Goal: Task Accomplishment & Management: Use online tool/utility

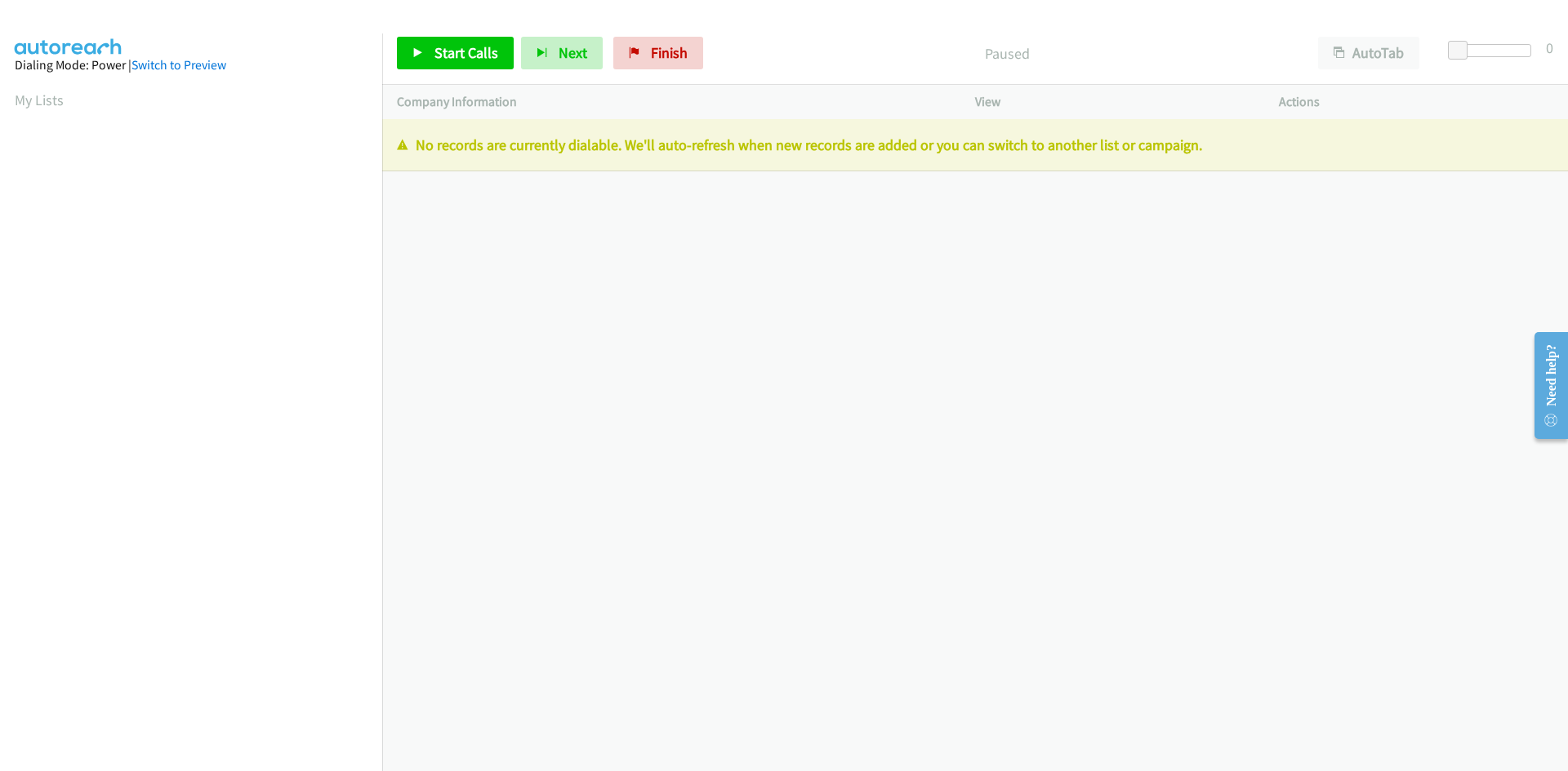
click at [1074, 61] on p "Paused" at bounding box center [1006, 54] width 563 height 22
drag, startPoint x: 691, startPoint y: 59, endPoint x: 858, endPoint y: 85, distance: 169.0
click at [691, 59] on link "Finish" at bounding box center [658, 53] width 90 height 33
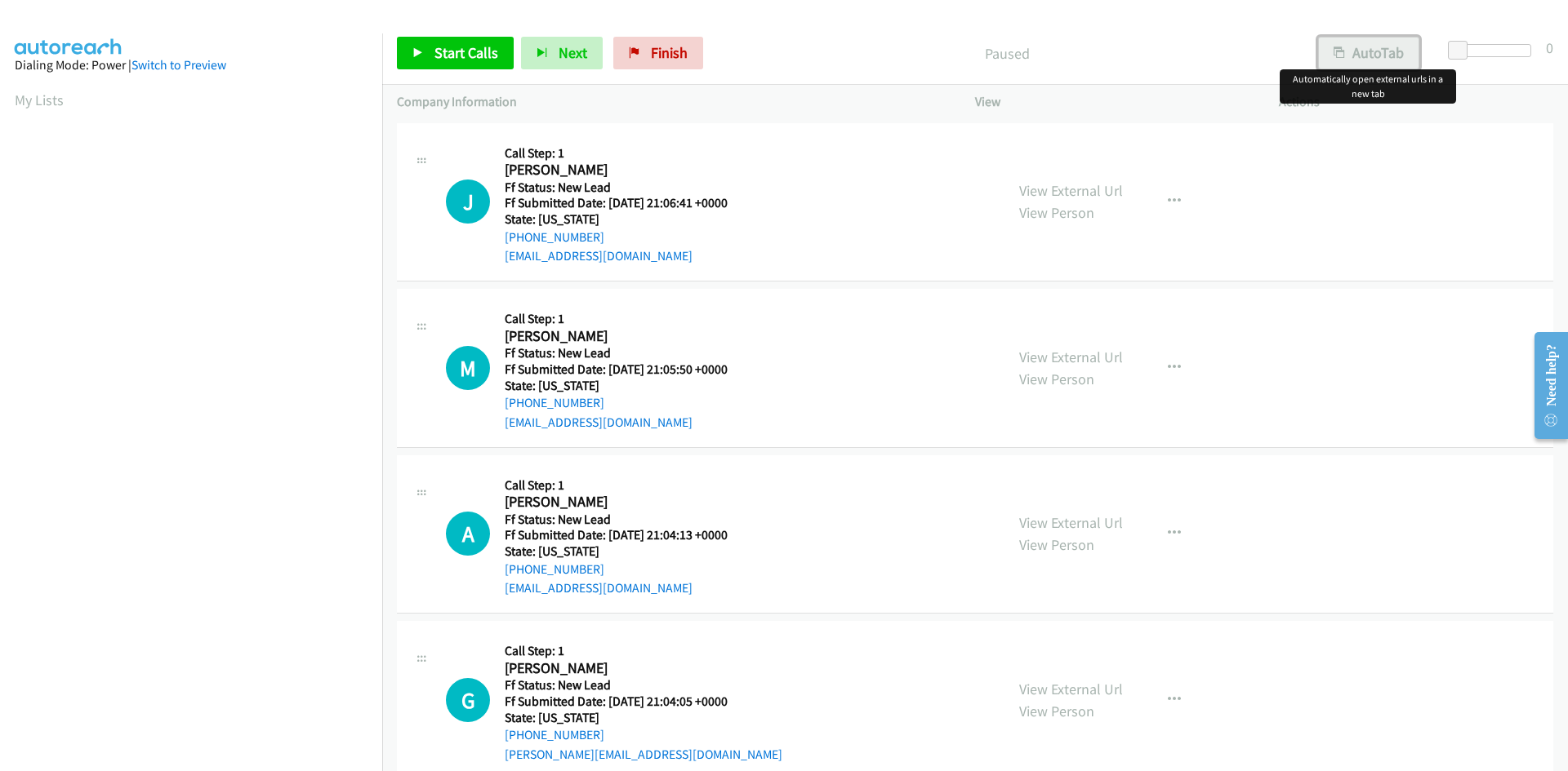
click at [1354, 68] on button "AutoTab" at bounding box center [1368, 53] width 101 height 33
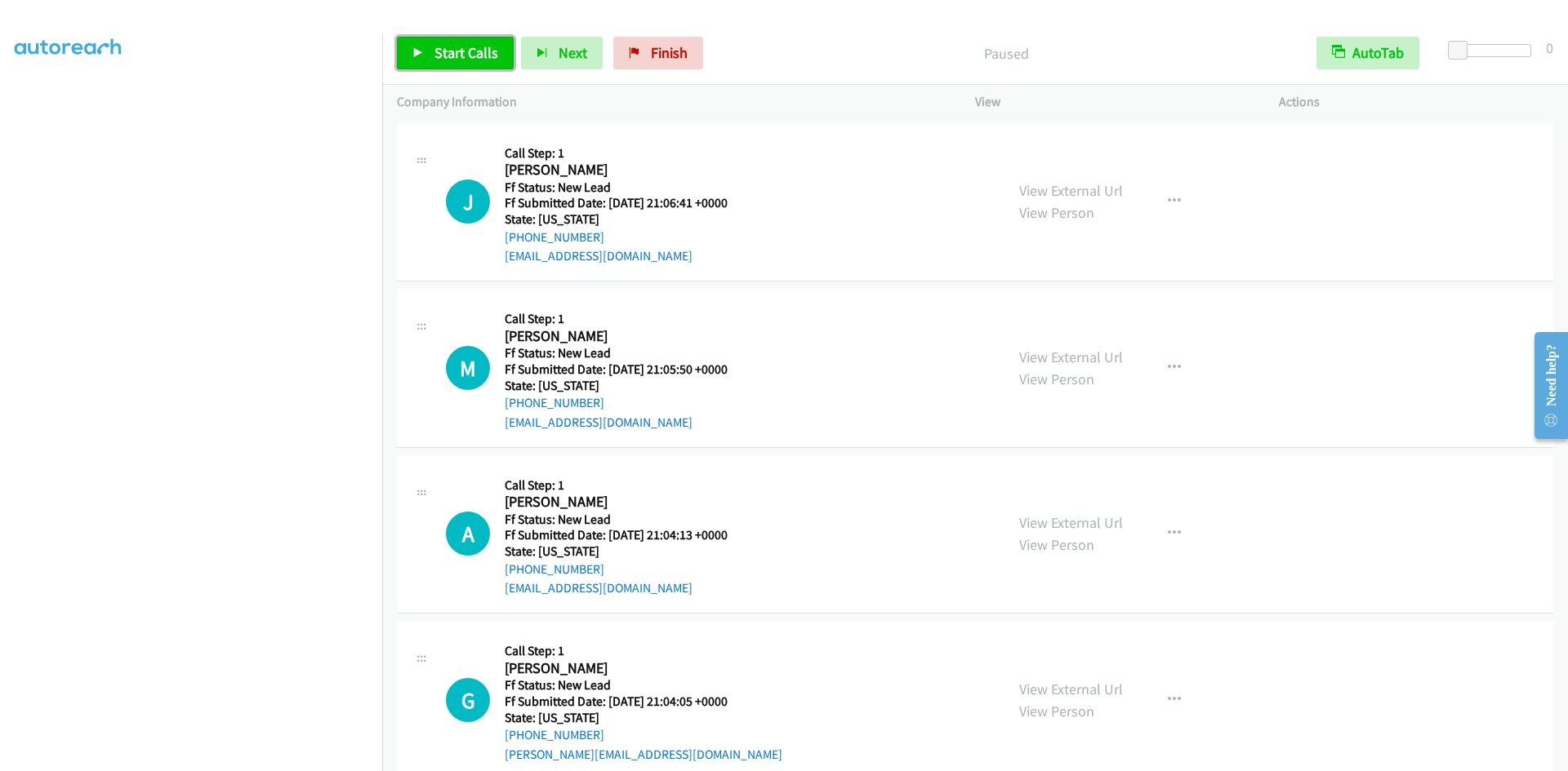
click at [447, 56] on span "Start Calls" at bounding box center [467, 53] width 64 height 19
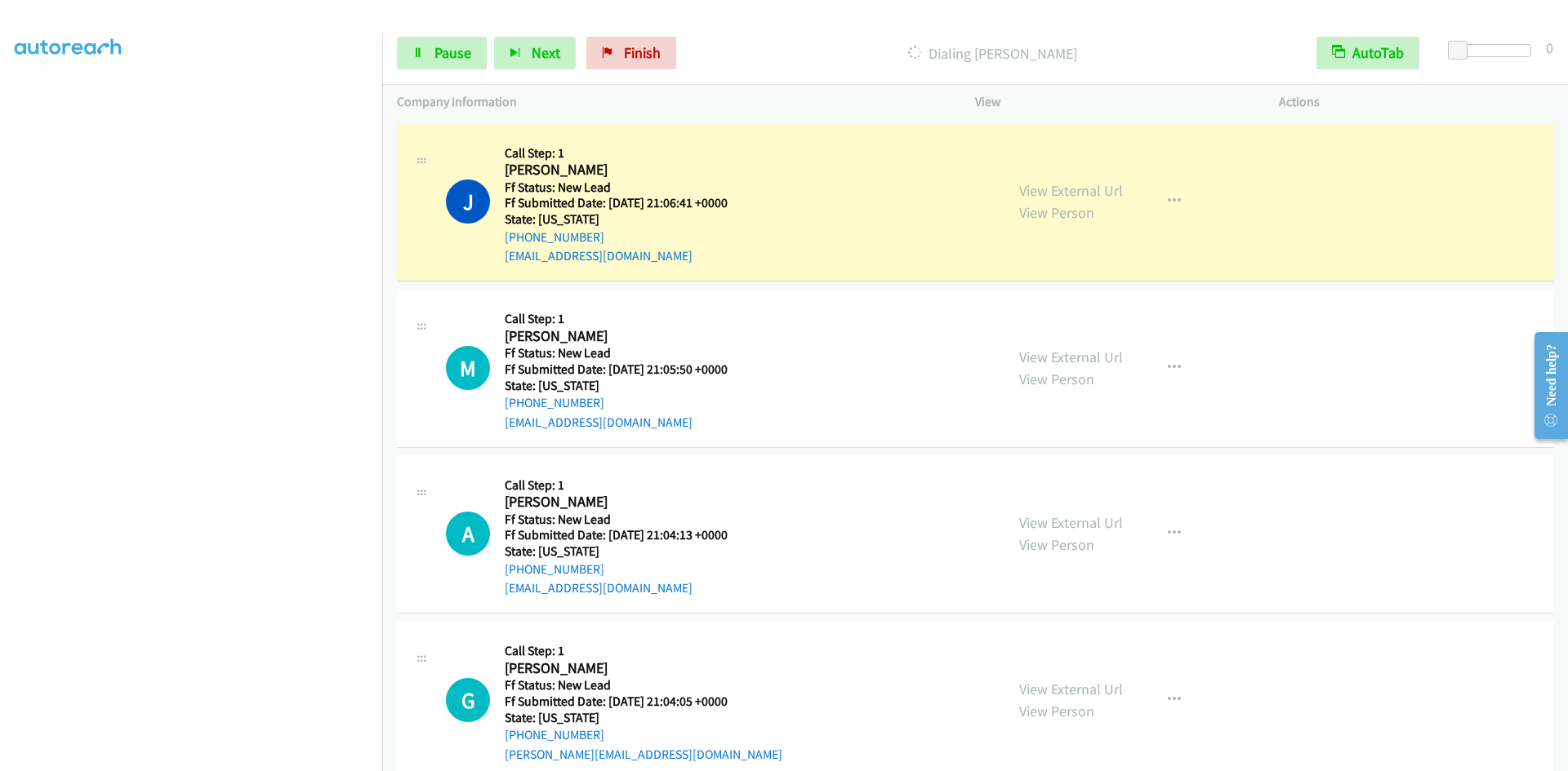
scroll to position [144, 0]
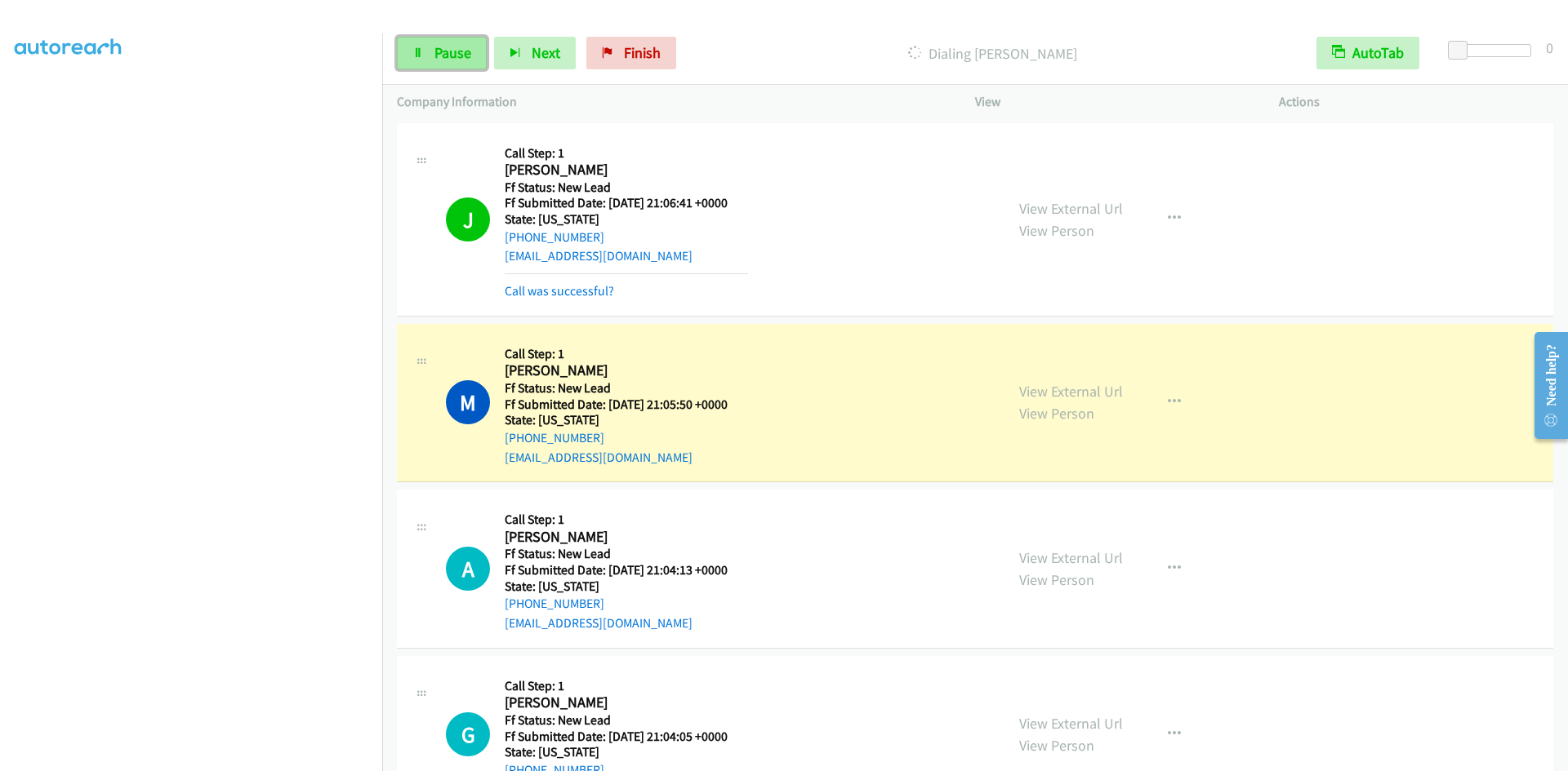
click at [474, 45] on link "Pause" at bounding box center [441, 53] width 90 height 33
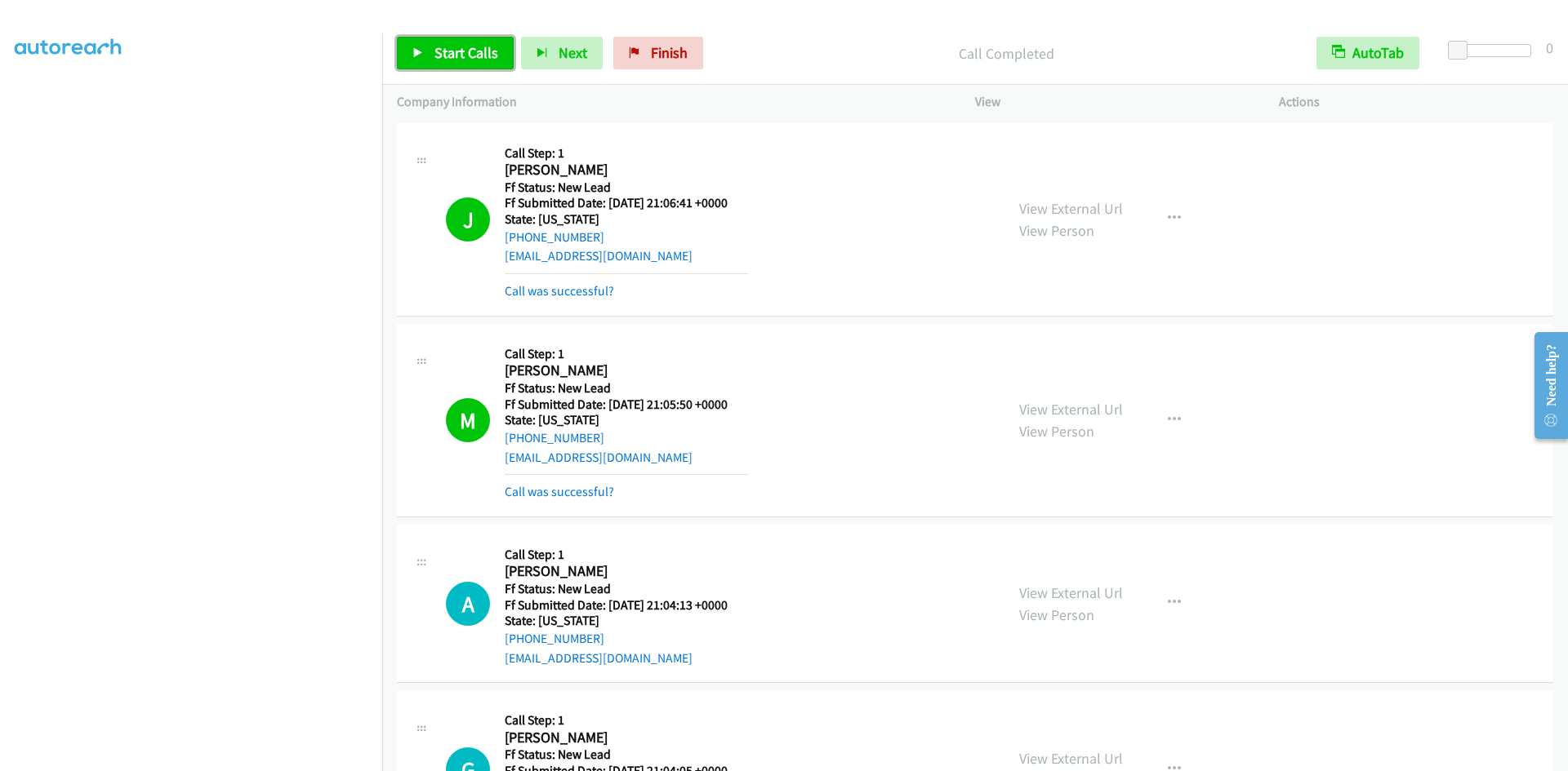
click at [430, 43] on link "Start Calls" at bounding box center [455, 53] width 116 height 33
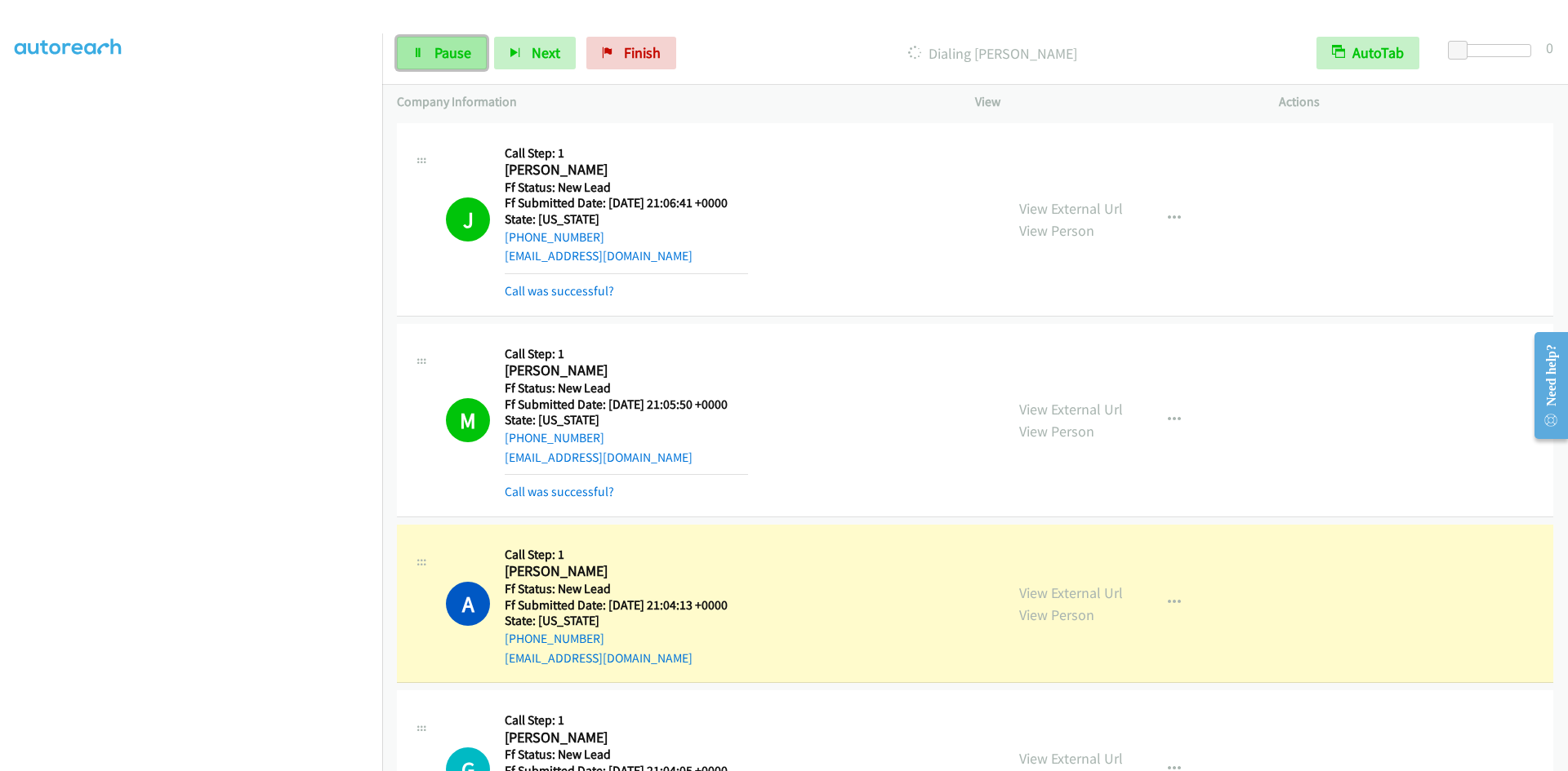
click at [453, 50] on span "Pause" at bounding box center [453, 53] width 36 height 19
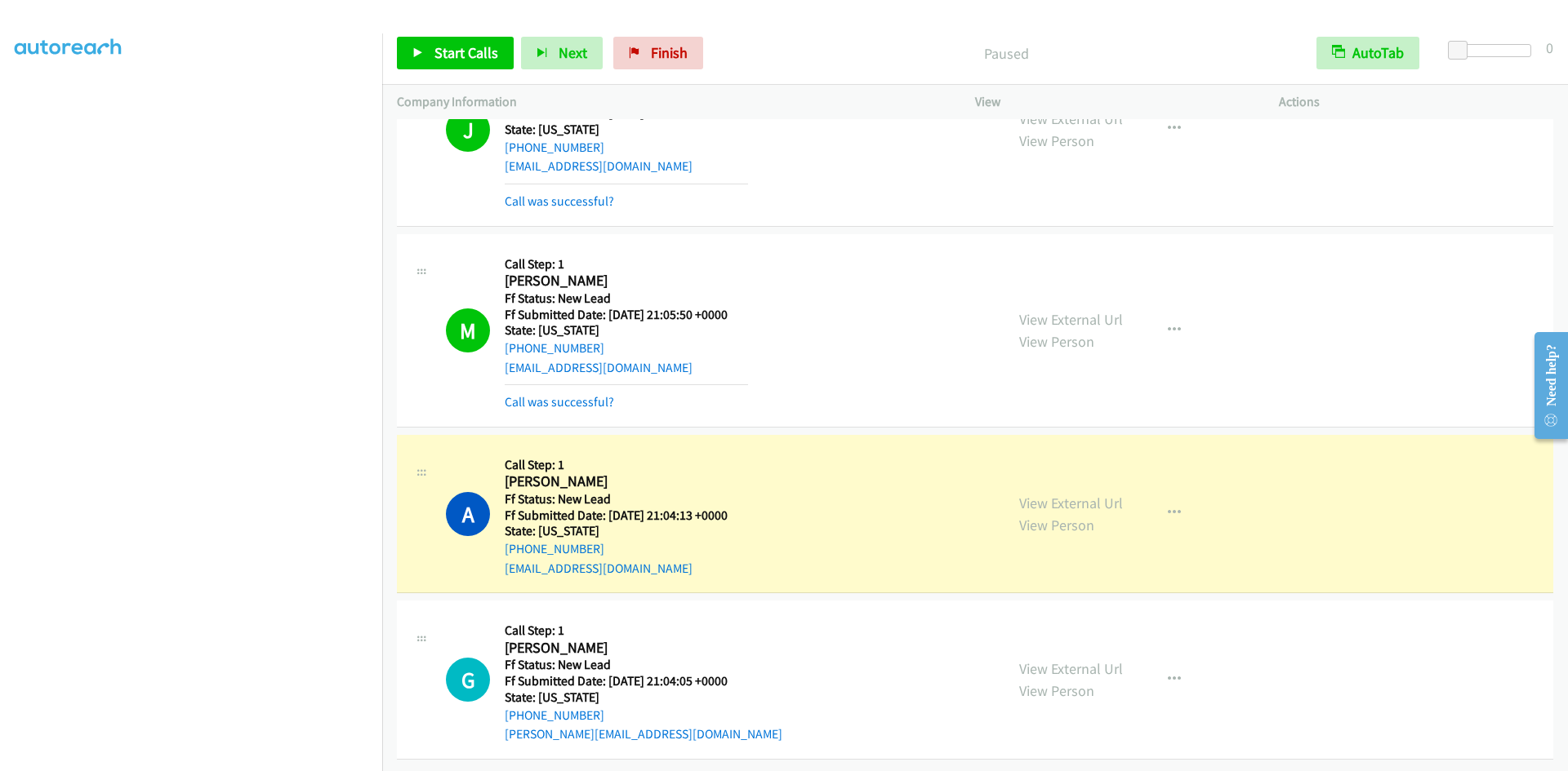
scroll to position [102, 0]
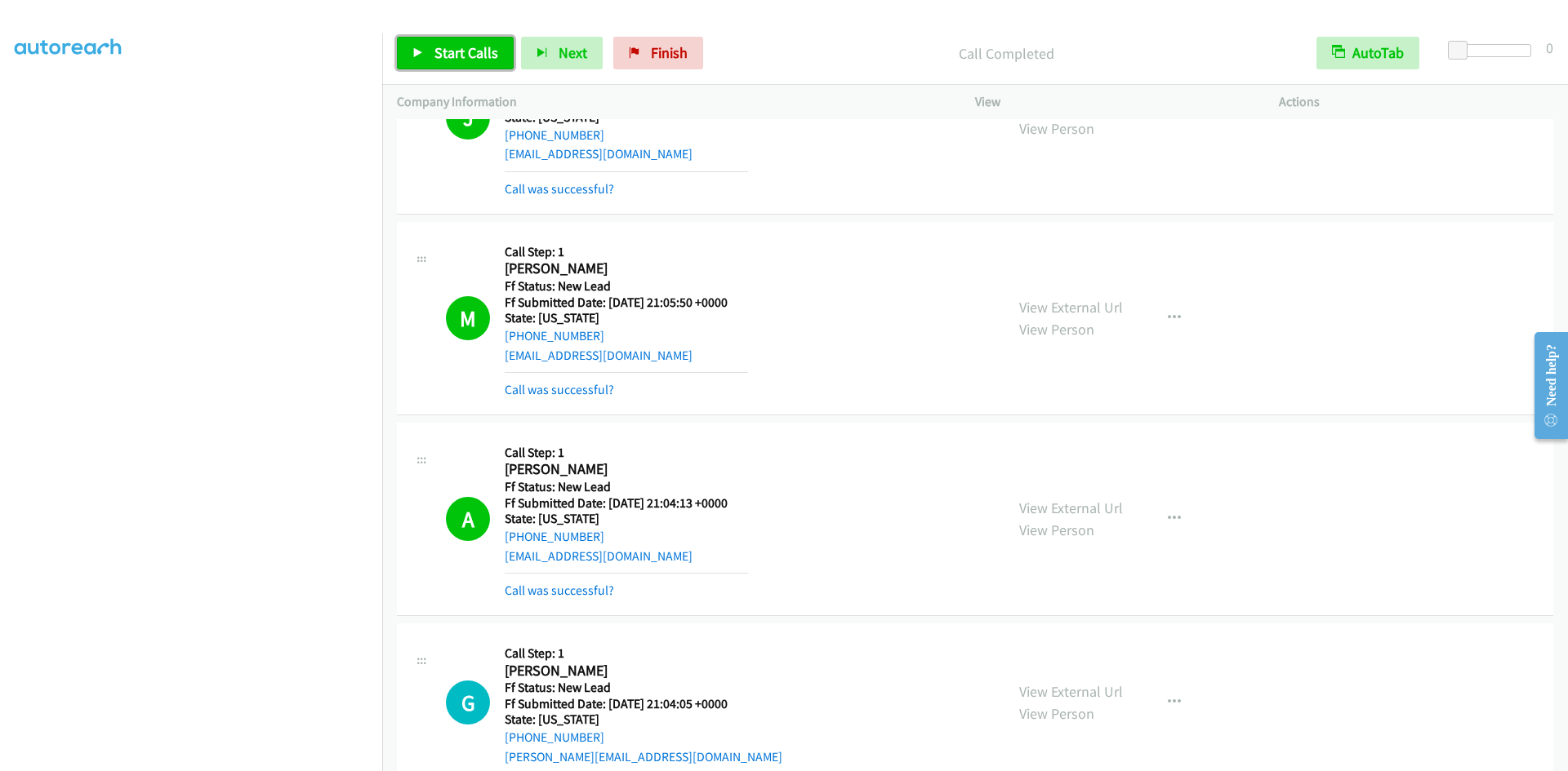
click at [436, 54] on span "Start Calls" at bounding box center [467, 53] width 64 height 19
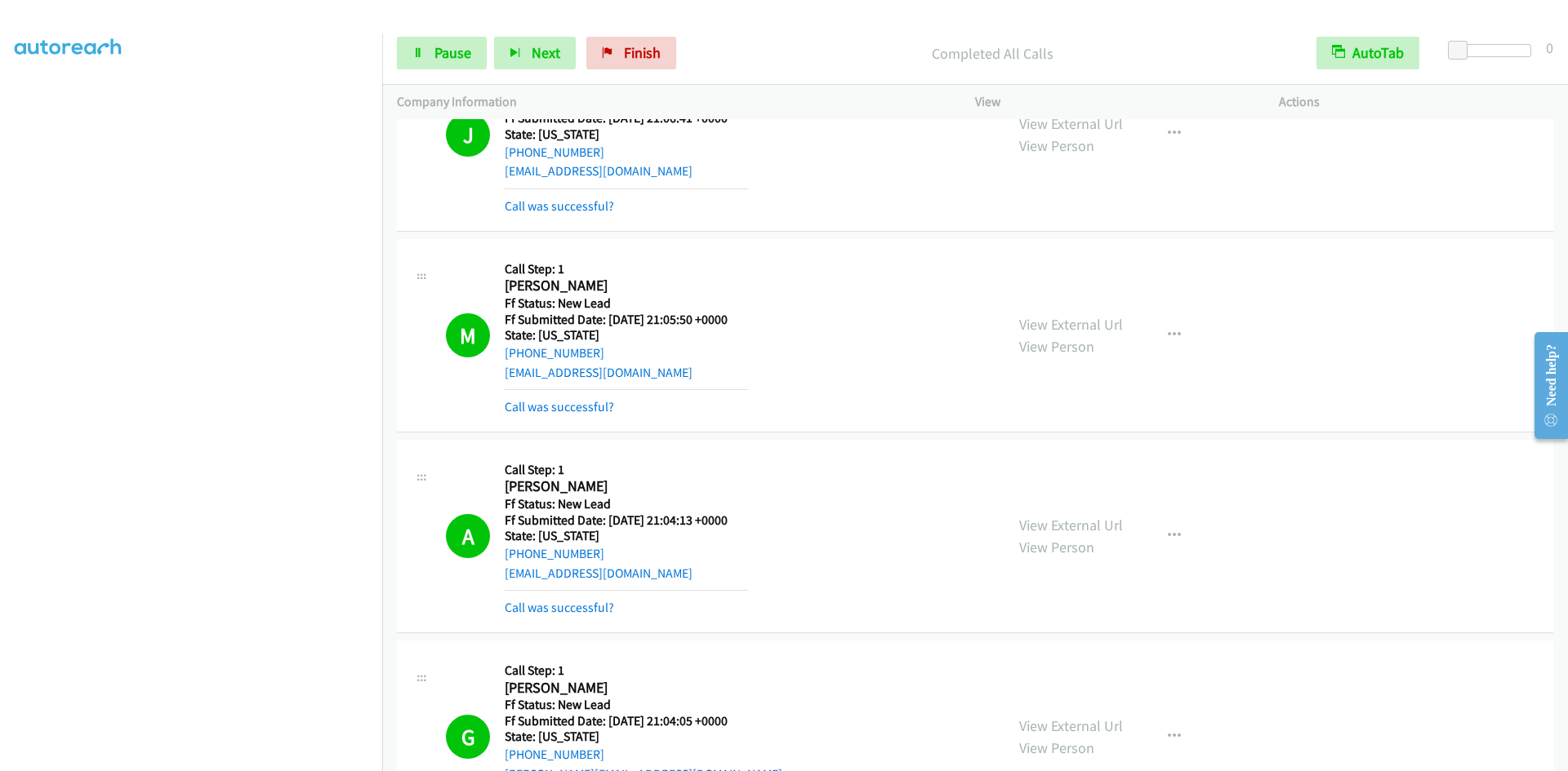
scroll to position [0, 0]
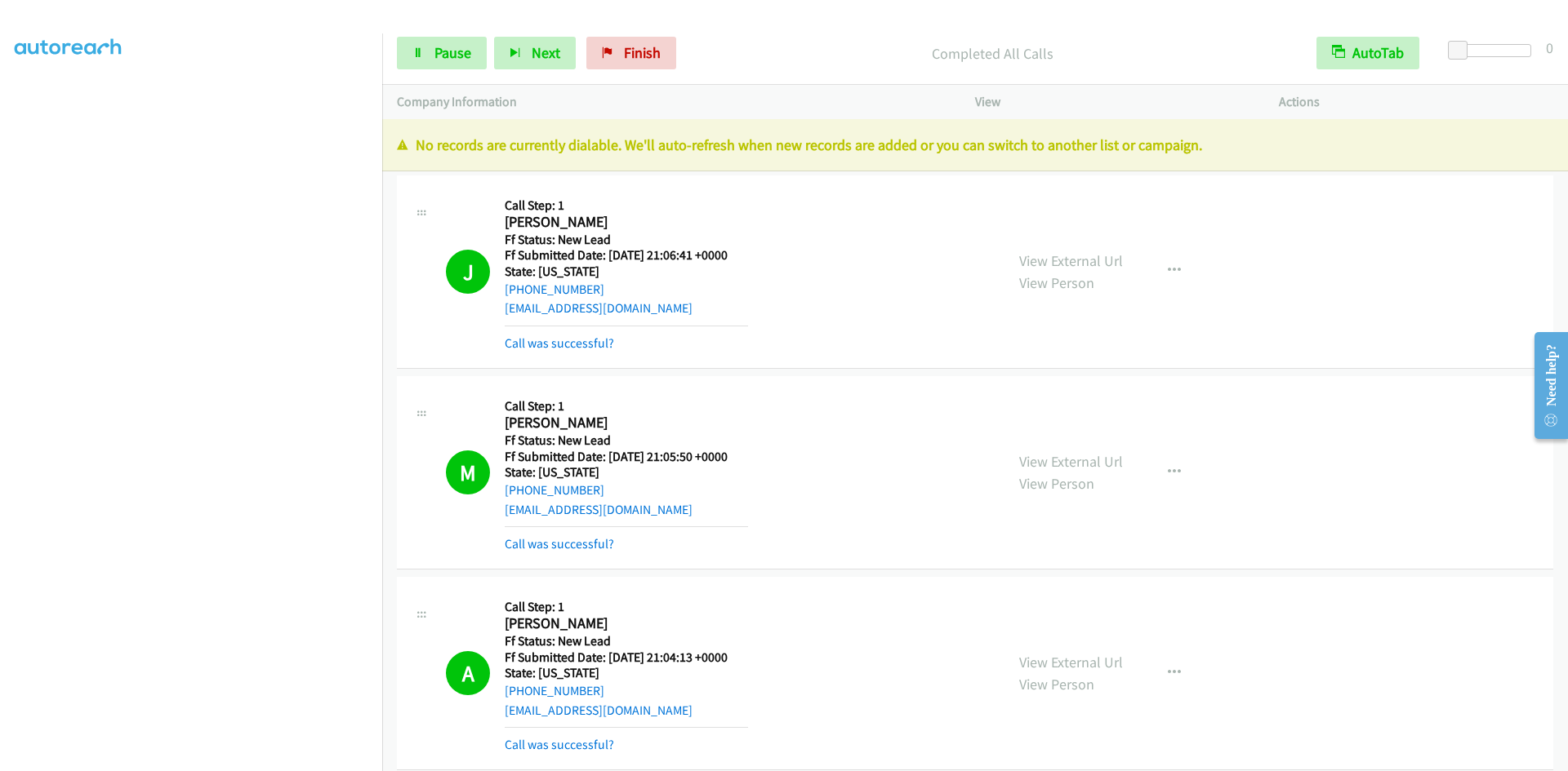
click at [1239, 43] on p "Completed All Calls" at bounding box center [992, 54] width 588 height 22
drag, startPoint x: 645, startPoint y: 52, endPoint x: 861, endPoint y: 75, distance: 217.2
click at [645, 52] on span "Finish" at bounding box center [642, 53] width 36 height 19
